Goal: Information Seeking & Learning: Learn about a topic

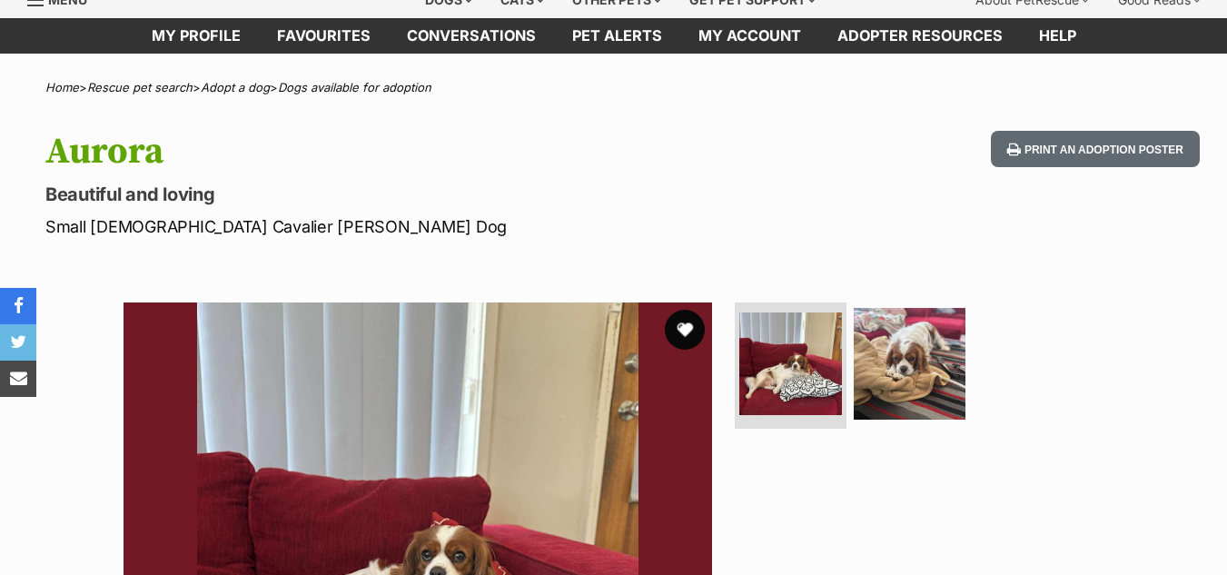
click at [687, 322] on button "favourite" at bounding box center [685, 330] width 40 height 40
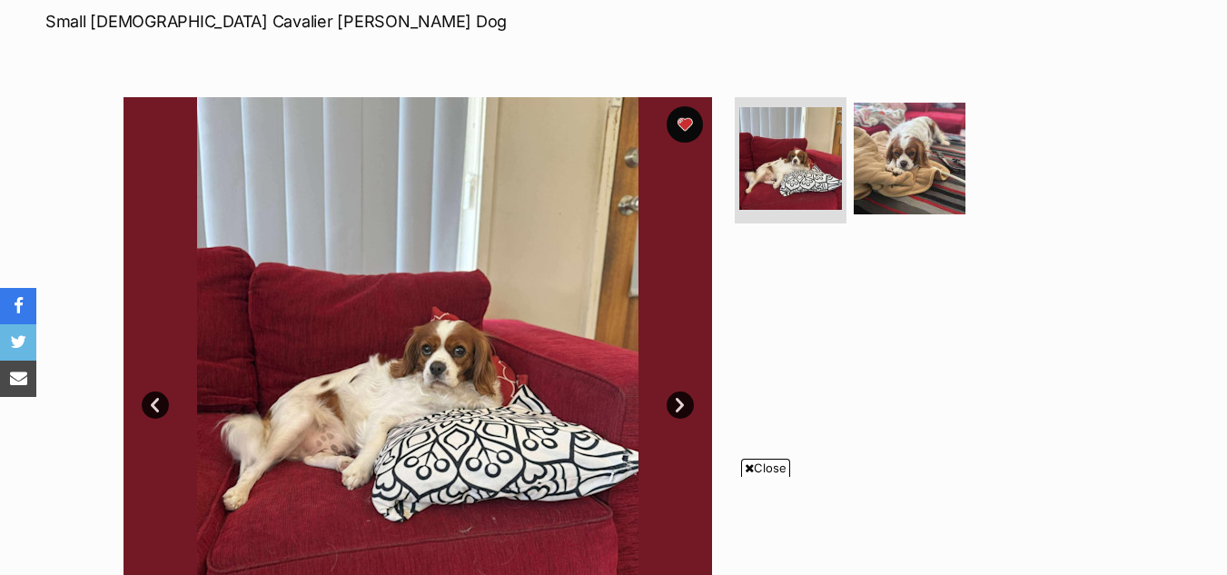
scroll to position [441, 0]
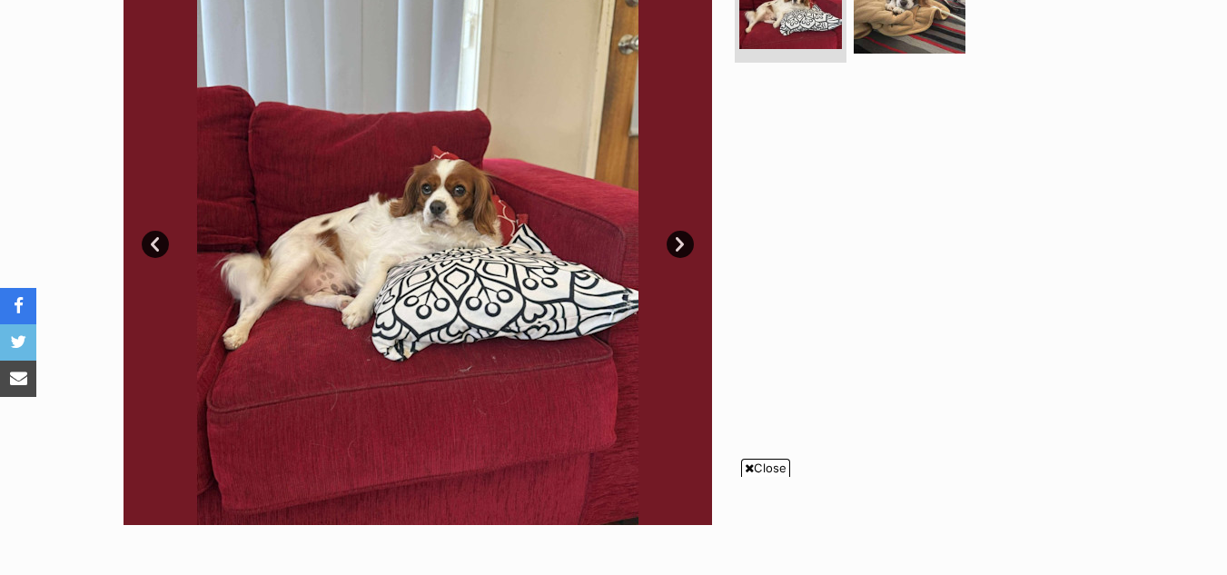
click at [677, 244] on link "Next" at bounding box center [680, 244] width 27 height 27
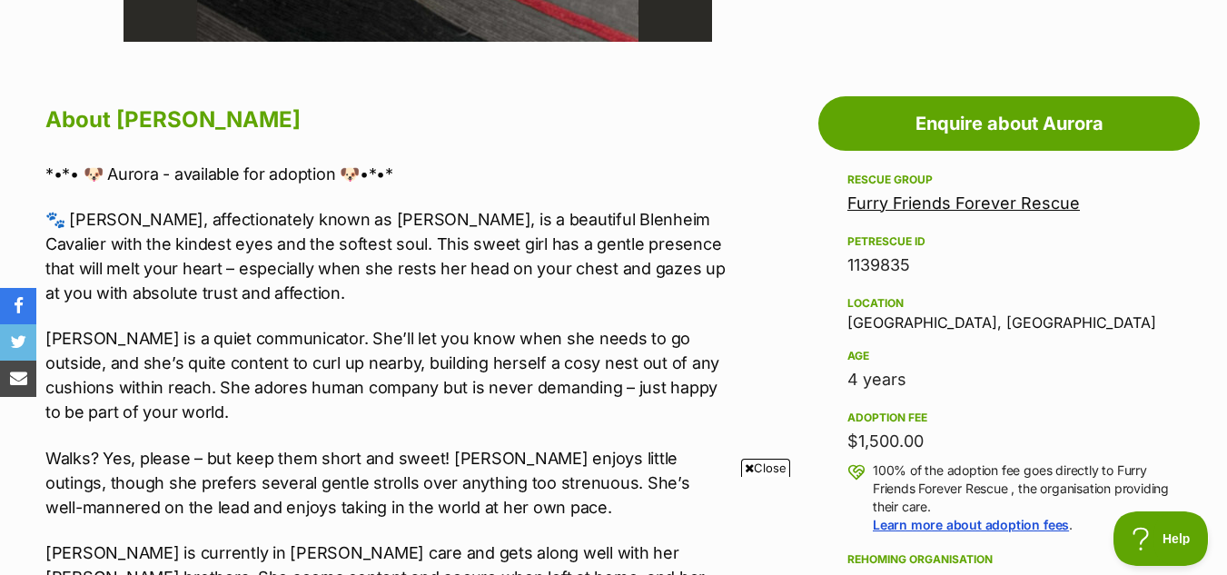
scroll to position [0, 0]
click at [767, 473] on span "Close" at bounding box center [765, 468] width 49 height 18
